Goal: Task Accomplishment & Management: Manage account settings

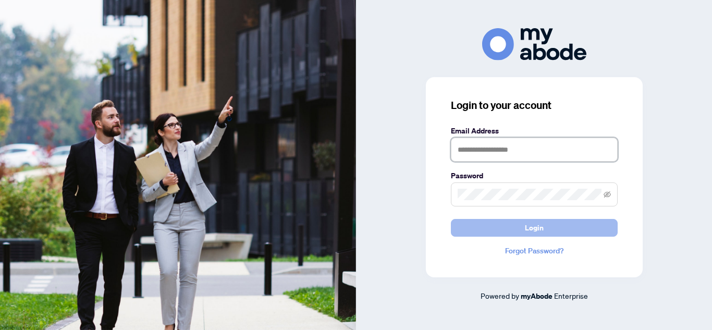
type input "**********"
click at [522, 230] on button "Login" at bounding box center [534, 228] width 167 height 18
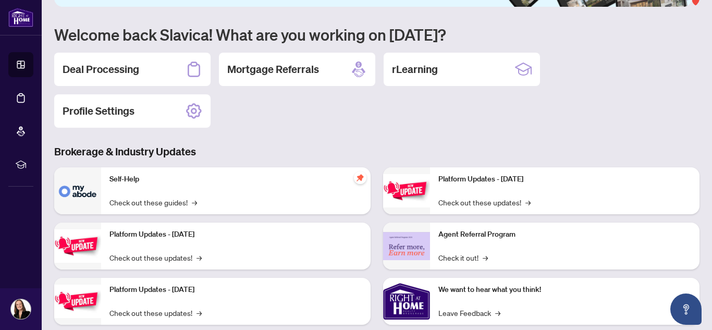
scroll to position [77, 0]
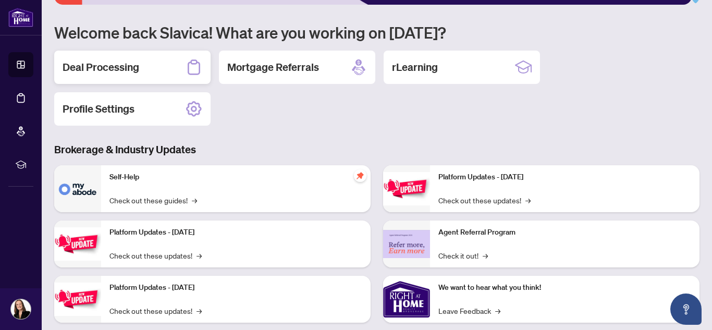
click at [136, 68] on h2 "Deal Processing" at bounding box center [101, 67] width 77 height 15
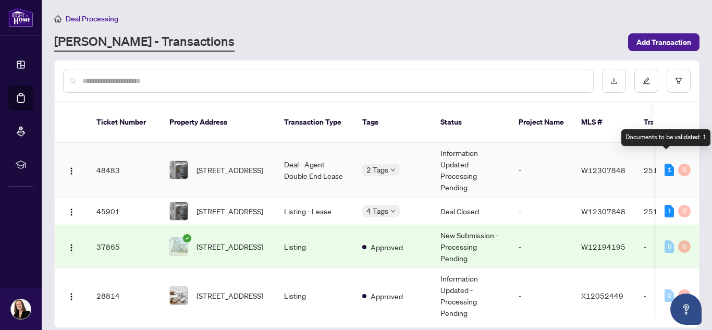
click at [668, 164] on div "1" at bounding box center [669, 170] width 9 height 13
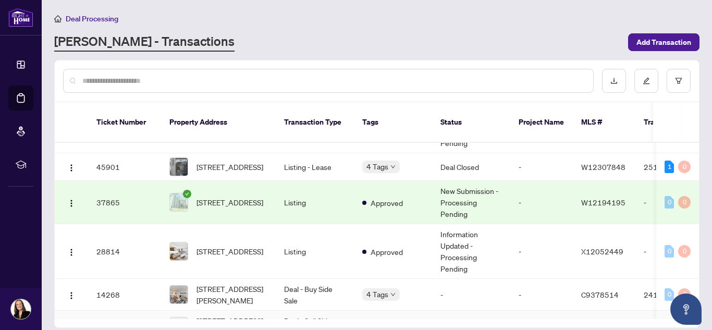
scroll to position [75, 0]
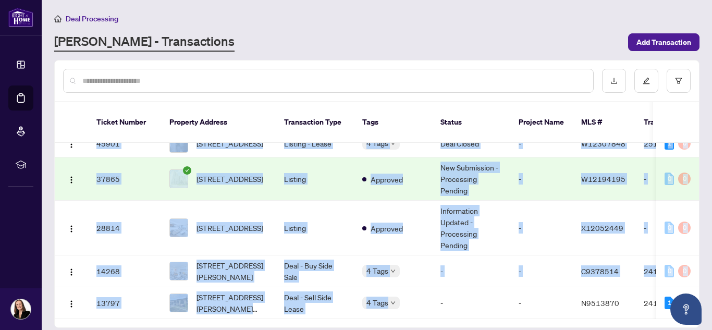
drag, startPoint x: 390, startPoint y: 304, endPoint x: 460, endPoint y: 305, distance: 70.4
click at [460, 305] on div "Ticket Number Property Address Transaction Type Tags Status Project Name MLS # …" at bounding box center [377, 231] width 645 height 176
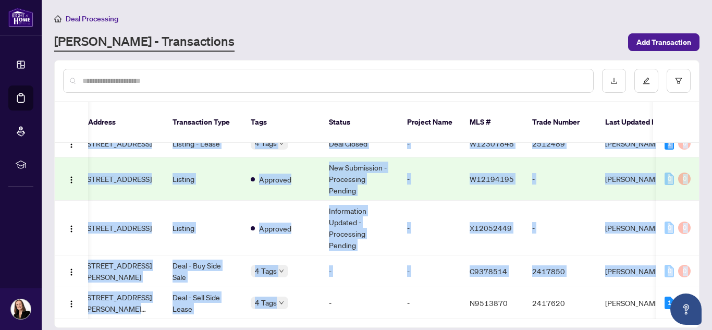
scroll to position [0, 0]
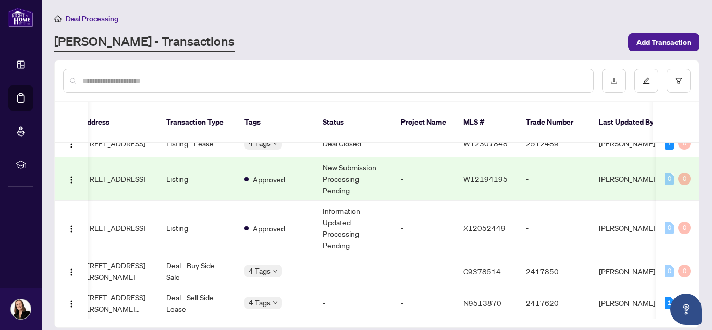
click at [705, 96] on main "Deal Processing [PERSON_NAME] - Transactions Add Transaction Ticket Number Prop…" at bounding box center [377, 165] width 671 height 330
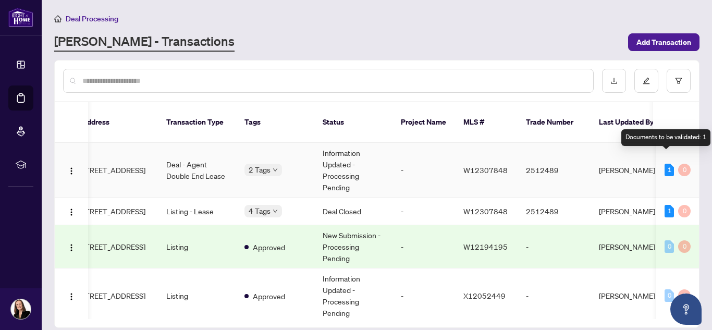
click at [662, 143] on div "Documents to be validated: 1" at bounding box center [666, 137] width 89 height 17
click at [665, 164] on div "1" at bounding box center [669, 170] width 9 height 13
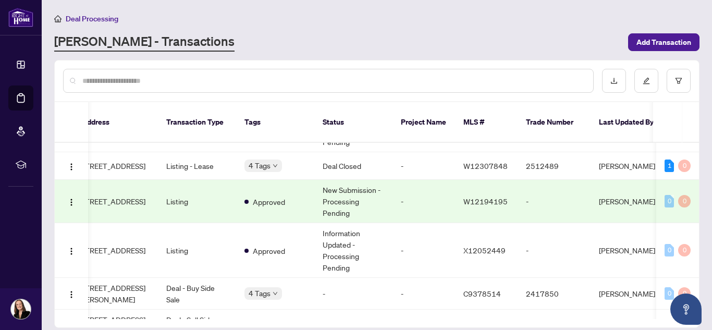
scroll to position [38, 118]
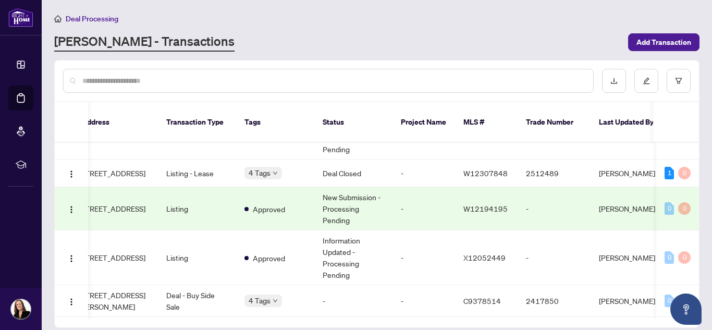
click at [401, 205] on td "-" at bounding box center [424, 208] width 63 height 43
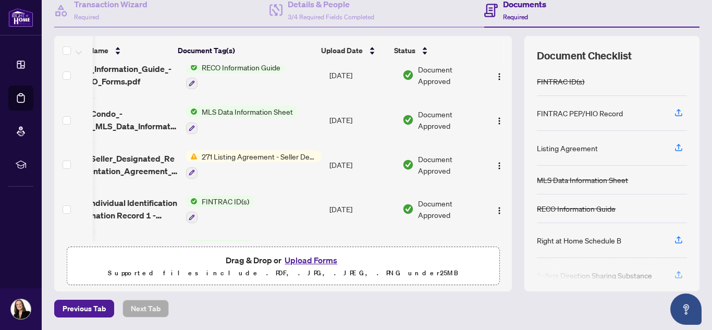
scroll to position [135, 36]
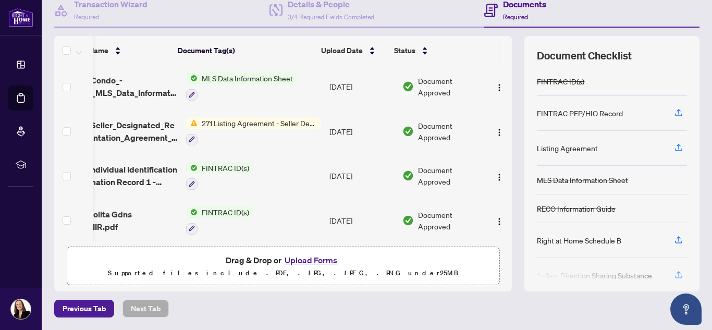
drag, startPoint x: 501, startPoint y: 131, endPoint x: 498, endPoint y: 239, distance: 108.5
click at [498, 239] on div "(7) File Name Document Tag(s) Upload Date Status 530 Lolita Gdns 505_2025-06-24…" at bounding box center [283, 153] width 458 height 176
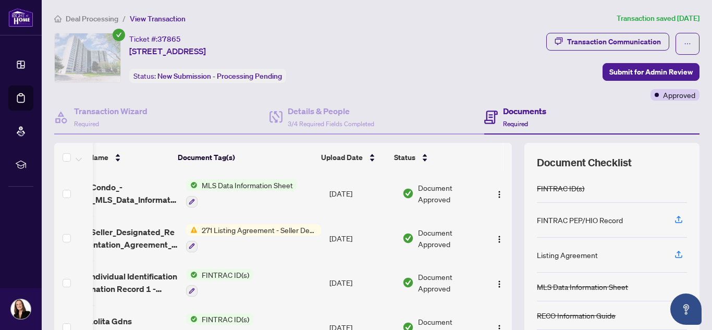
click at [415, 75] on div "Ticket #: 37865 [STREET_ADDRESS][PERSON_NAME] Status: New Submission - Processi…" at bounding box center [234, 58] width 360 height 50
click at [517, 111] on h4 "Documents" at bounding box center [524, 111] width 43 height 13
click at [509, 114] on h4 "Documents" at bounding box center [524, 111] width 43 height 13
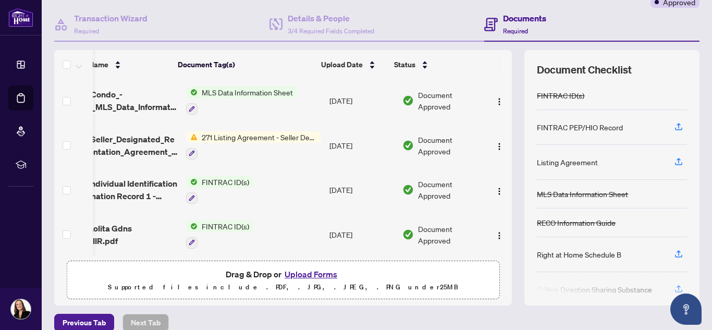
scroll to position [107, 0]
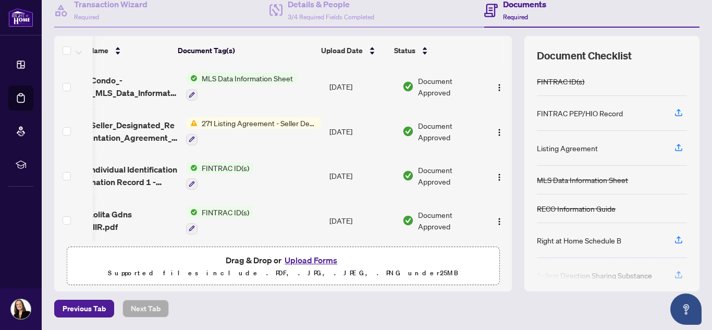
click at [313, 262] on button "Upload Forms" at bounding box center [311, 260] width 59 height 14
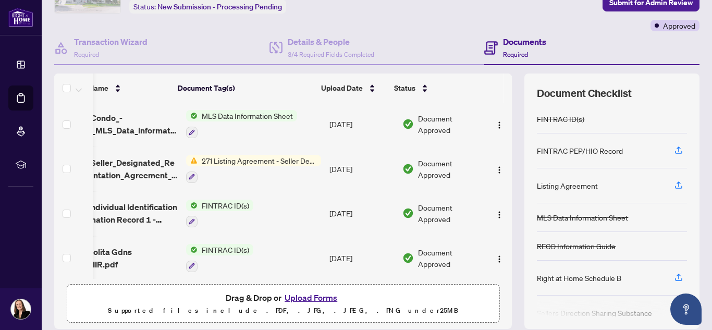
scroll to position [0, 0]
